Goal: Check status: Check status

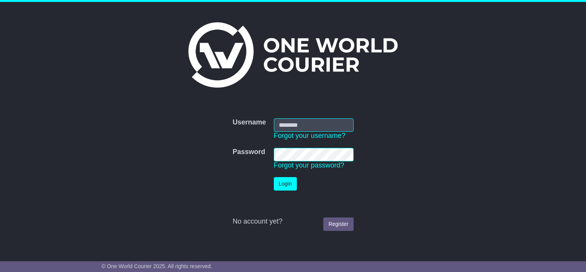
type input "**********"
click at [284, 184] on button "Login" at bounding box center [285, 183] width 23 height 13
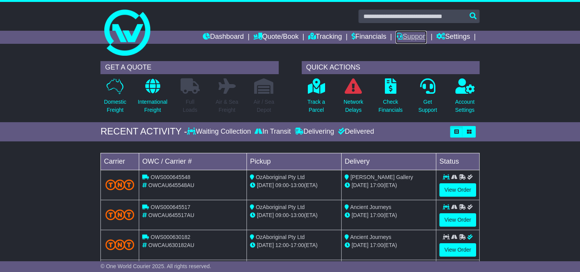
click at [410, 37] on link "Support" at bounding box center [411, 37] width 31 height 13
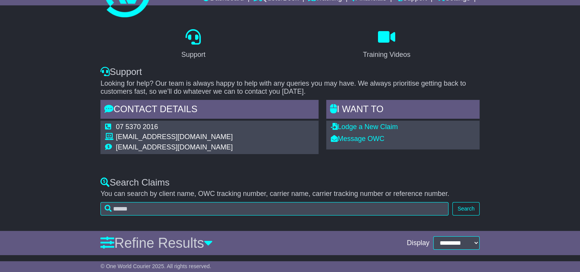
scroll to position [56, 0]
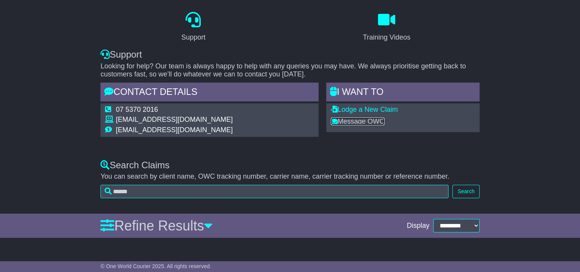
click at [380, 118] on link "Message OWC" at bounding box center [358, 121] width 54 height 8
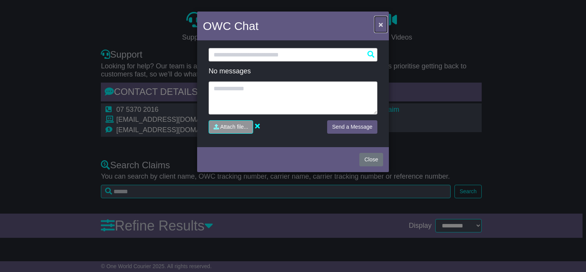
click at [380, 23] on span "×" at bounding box center [381, 24] width 5 height 9
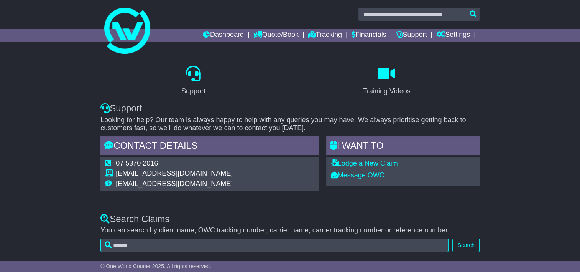
scroll to position [0, 0]
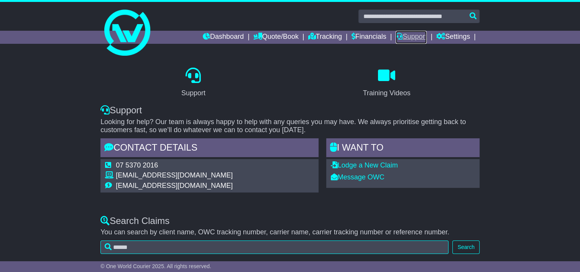
click at [413, 35] on link "Support" at bounding box center [411, 37] width 31 height 13
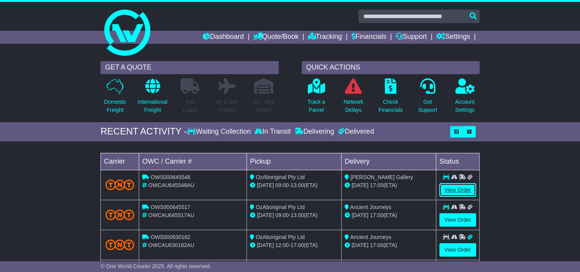
click at [457, 186] on link "View Order" at bounding box center [458, 189] width 37 height 13
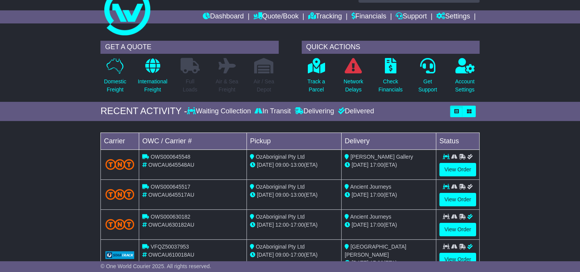
scroll to position [38, 0]
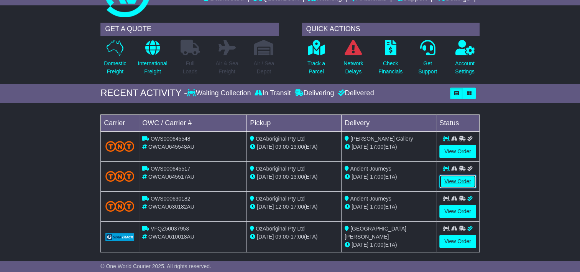
click at [464, 180] on link "View Order" at bounding box center [458, 181] width 37 height 13
